Goal: Navigation & Orientation: Find specific page/section

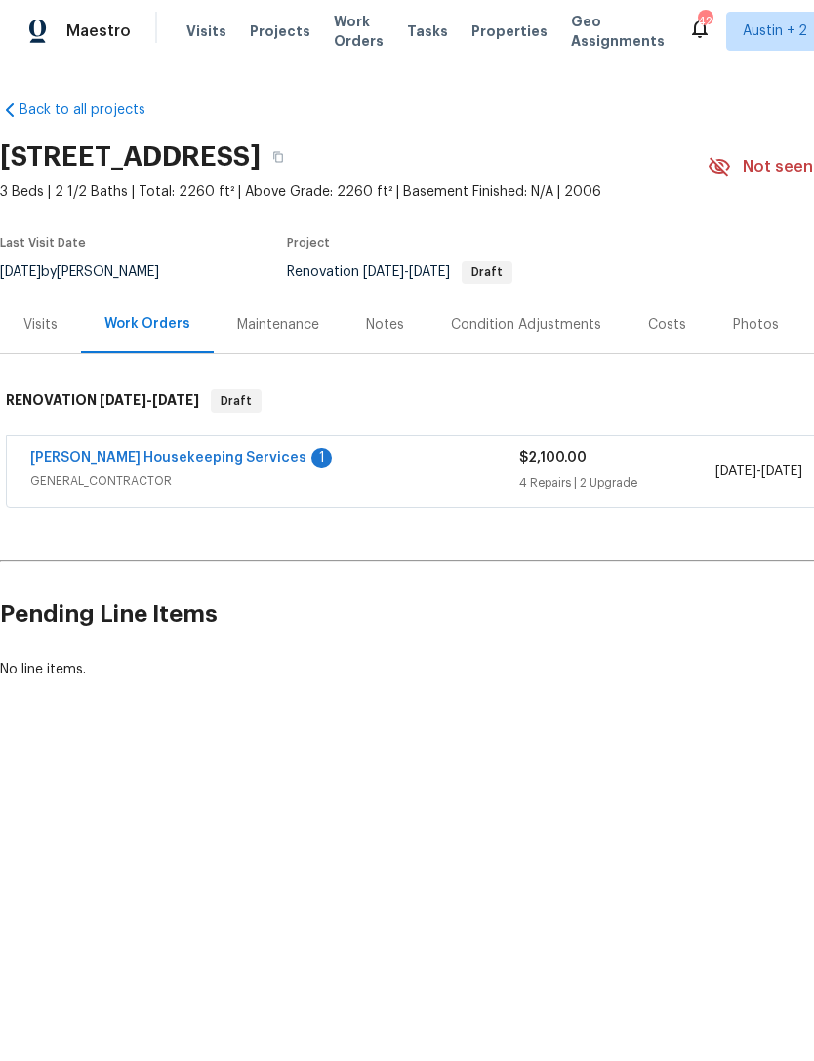
click at [480, 39] on span "Properties" at bounding box center [509, 31] width 76 height 20
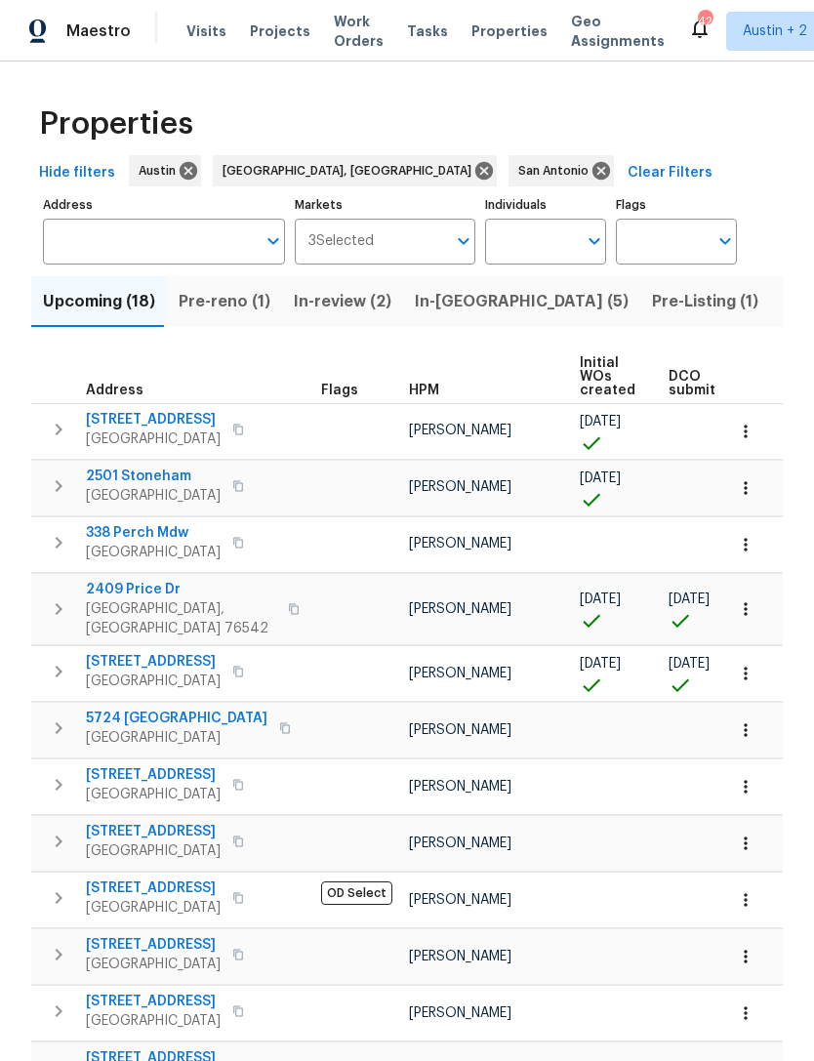
click at [53, 427] on icon "button" at bounding box center [58, 429] width 23 height 23
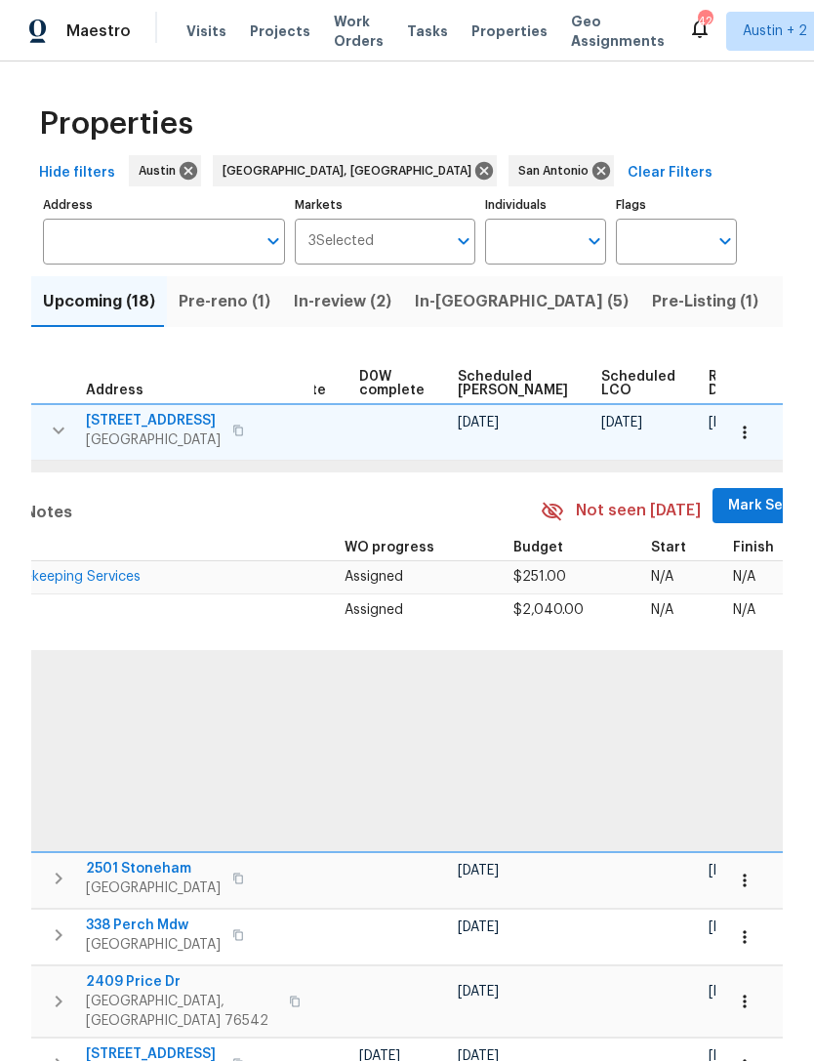
scroll to position [0, 512]
click at [734, 504] on span "Mark Seen" at bounding box center [765, 506] width 72 height 24
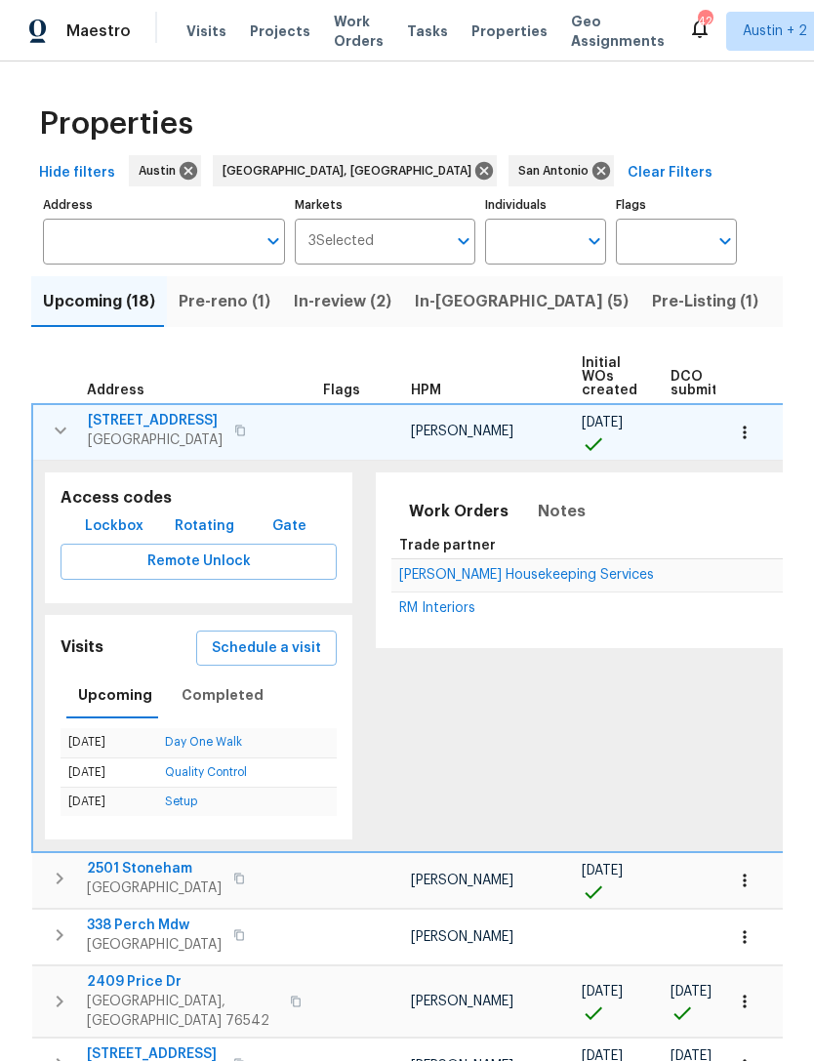
scroll to position [0, 0]
click at [115, 416] on span "[STREET_ADDRESS]" at bounding box center [155, 421] width 135 height 20
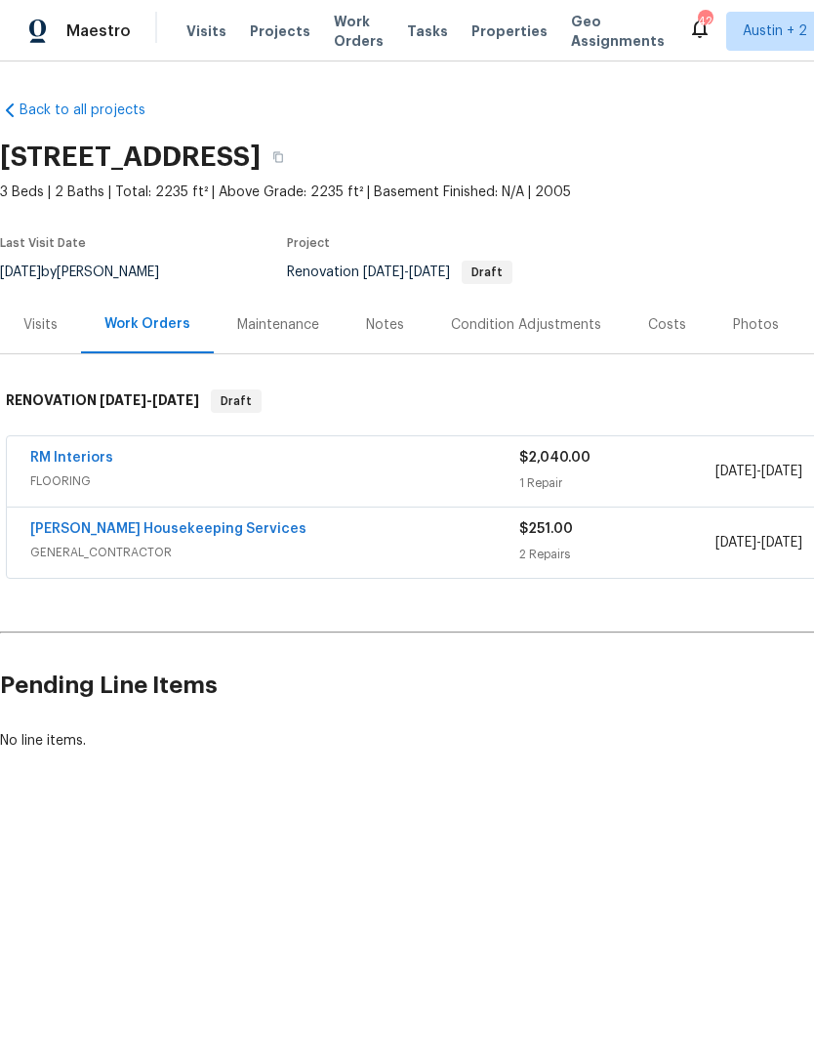
click at [394, 318] on div "Notes" at bounding box center [385, 325] width 38 height 20
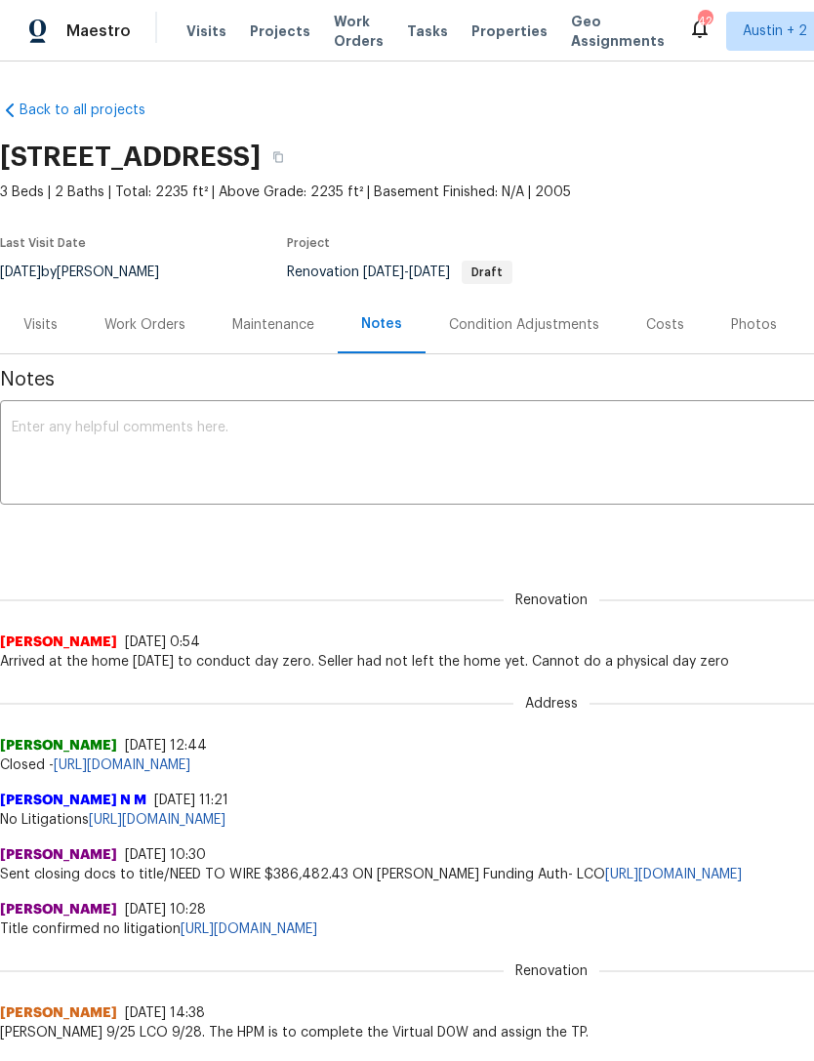
click at [143, 320] on div "Work Orders" at bounding box center [144, 325] width 81 height 20
click at [474, 38] on span "Properties" at bounding box center [509, 31] width 76 height 20
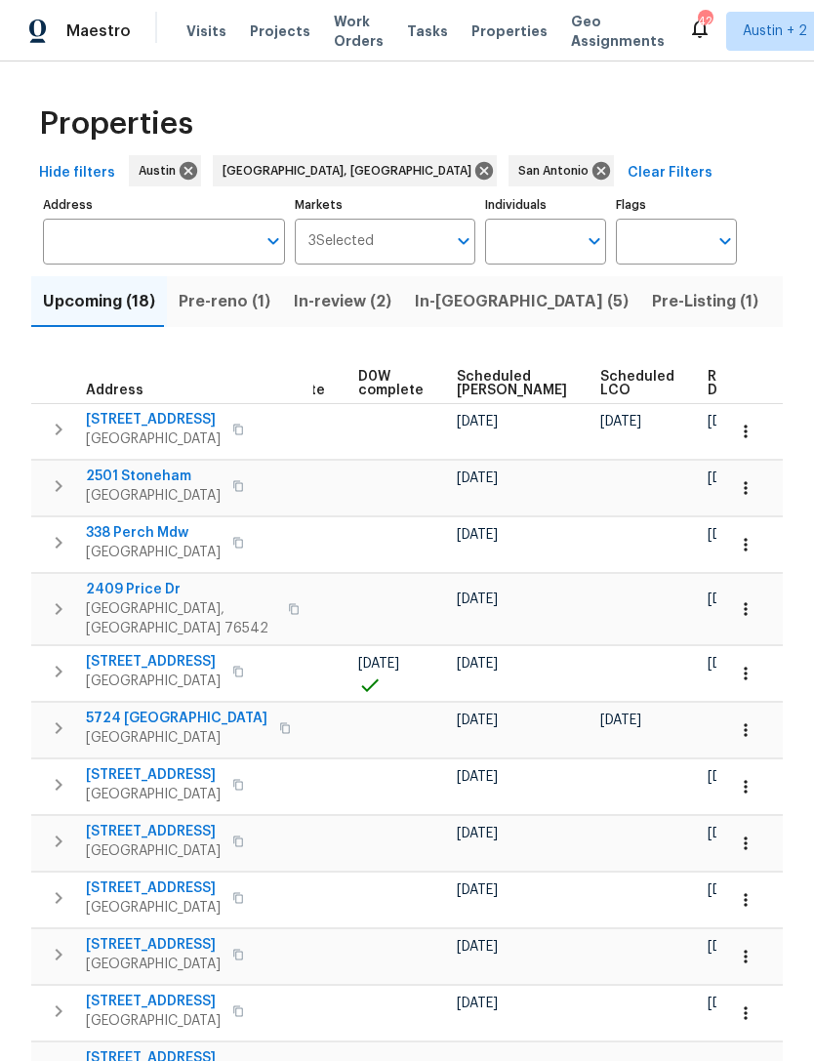
scroll to position [0, 510]
click at [475, 384] on span "Scheduled [PERSON_NAME]" at bounding box center [514, 383] width 110 height 27
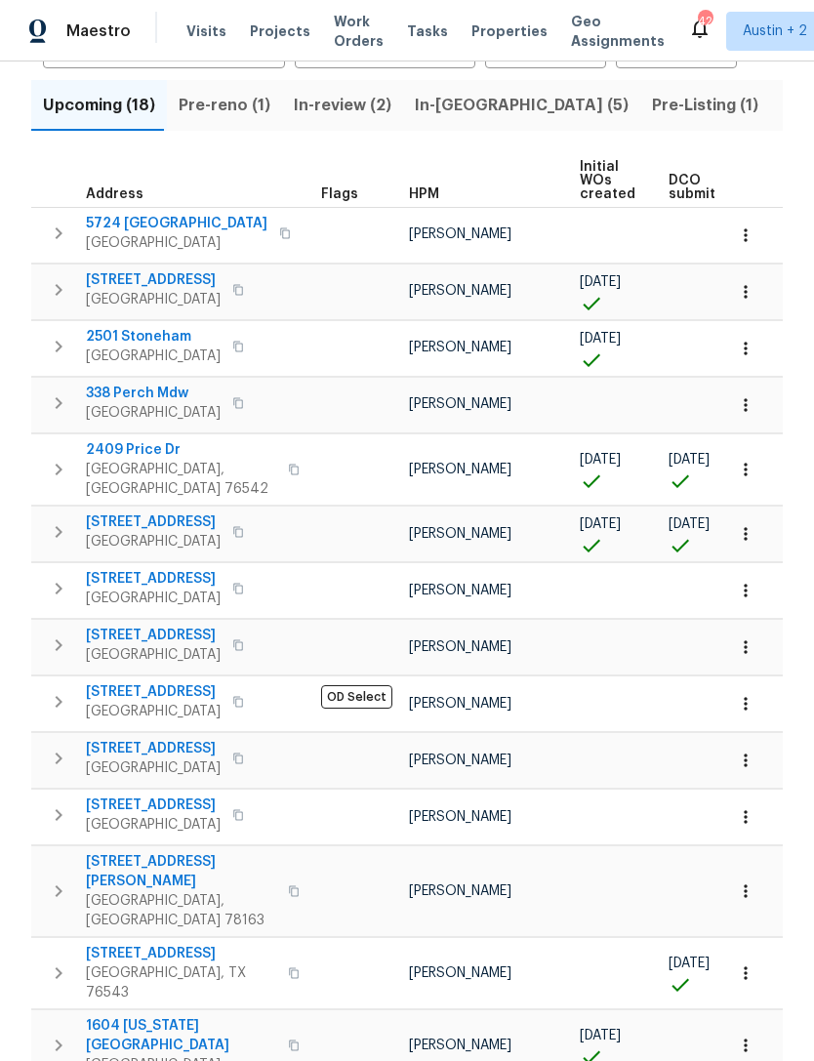
scroll to position [210, 0]
